Goal: Information Seeking & Learning: Understand process/instructions

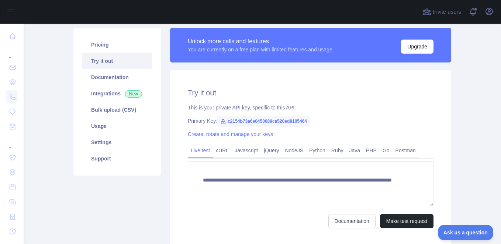
scroll to position [52, 0]
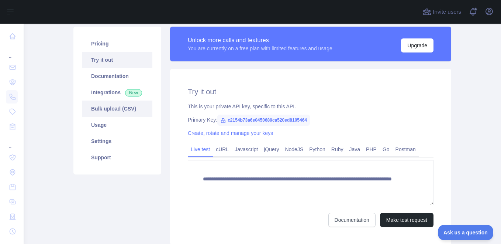
click at [110, 110] on link "Bulk upload (CSV)" at bounding box center [117, 108] width 70 height 16
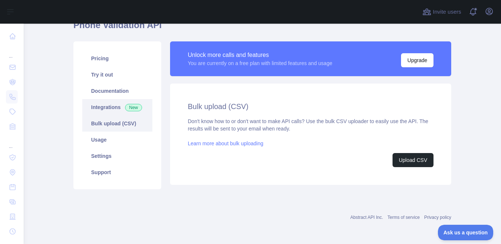
click at [105, 104] on link "Integrations New" at bounding box center [117, 107] width 70 height 16
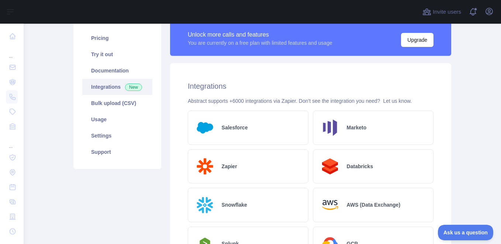
scroll to position [55, 0]
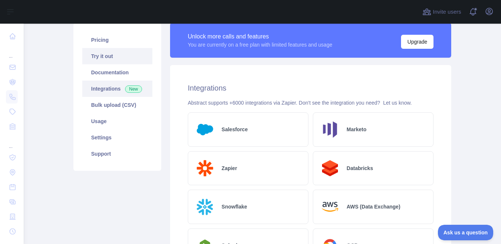
click at [104, 58] on link "Try it out" at bounding box center [117, 56] width 70 height 16
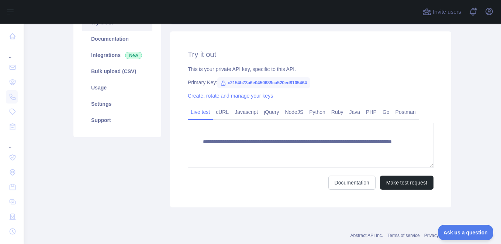
scroll to position [90, 0]
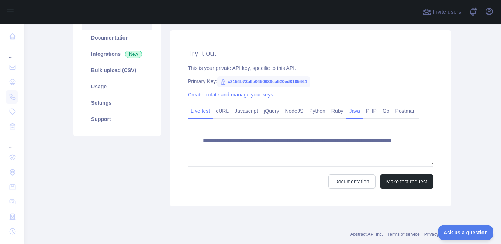
click at [347, 111] on link "Java" at bounding box center [355, 111] width 17 height 12
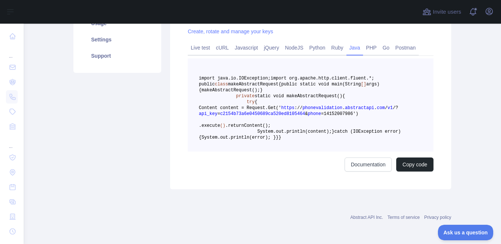
scroll to position [230, 0]
drag, startPoint x: 331, startPoint y: 113, endPoint x: 339, endPoint y: 130, distance: 19.3
click at [339, 130] on pre "import java.io.IOException; import org.apache.http.client.fluent.*; public clas…" at bounding box center [311, 104] width 246 height 93
drag, startPoint x: 339, startPoint y: 130, endPoint x: 290, endPoint y: 72, distance: 76.3
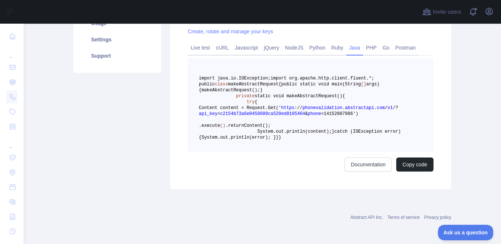
click at [290, 82] on span "public static void main(String" at bounding box center [321, 84] width 80 height 5
